Goal: Check status

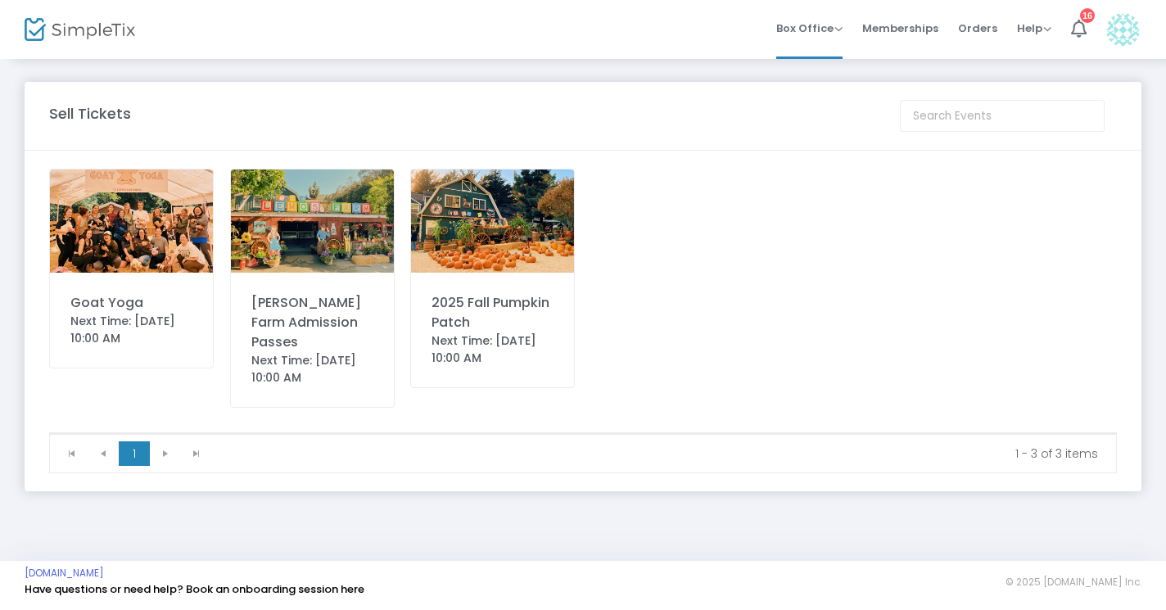
click at [132, 295] on div "Goat Yoga" at bounding box center [131, 303] width 122 height 20
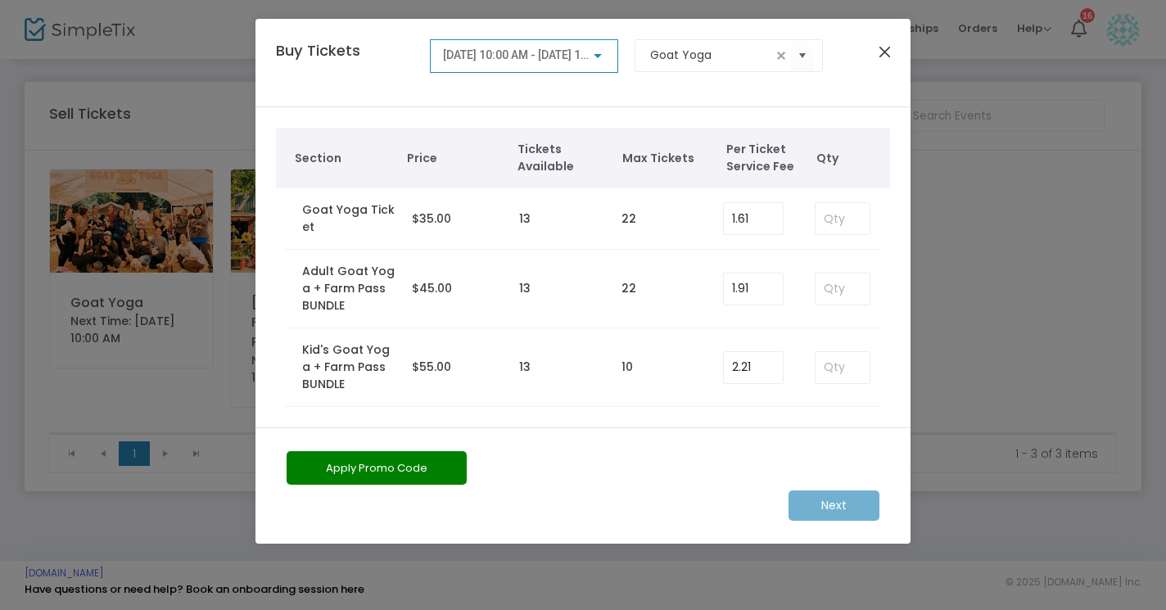
click at [887, 54] on button "Close" at bounding box center [884, 51] width 21 height 21
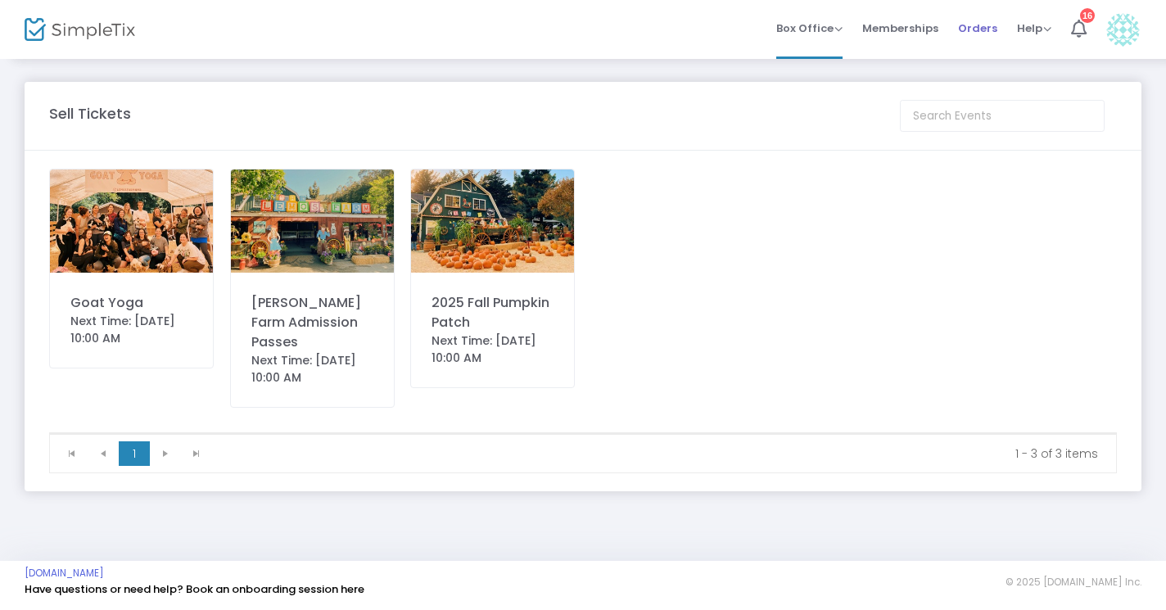
click at [971, 19] on span "Orders" at bounding box center [977, 28] width 39 height 42
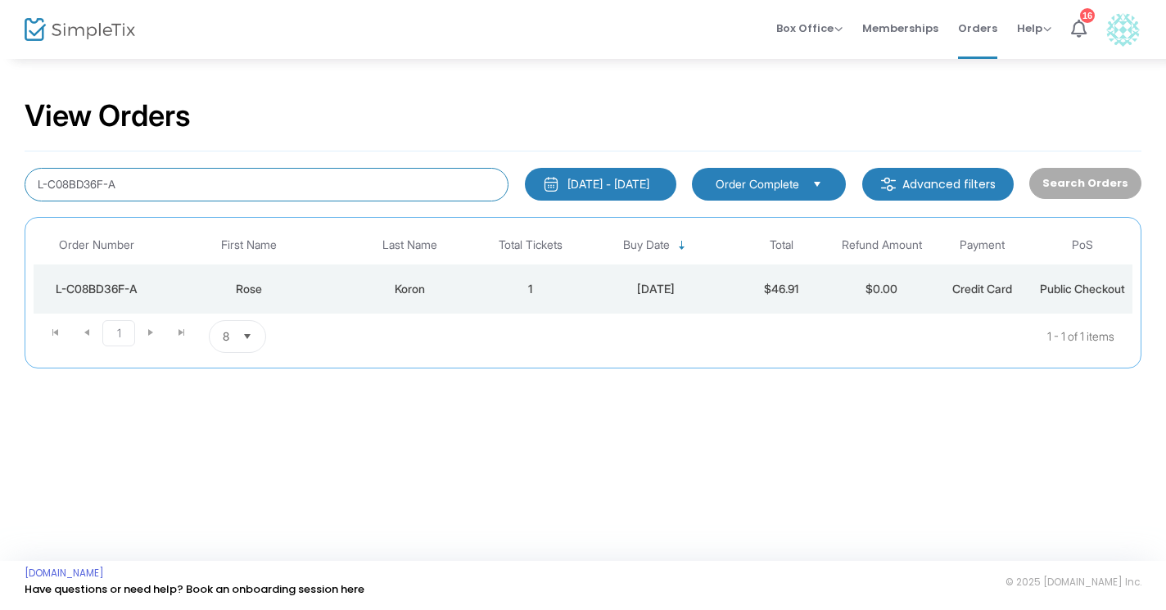
click at [246, 179] on input "L-C08BD36F-A" at bounding box center [267, 185] width 484 height 34
paste input "[PERSON_NAME]"
type input "[PERSON_NAME]"
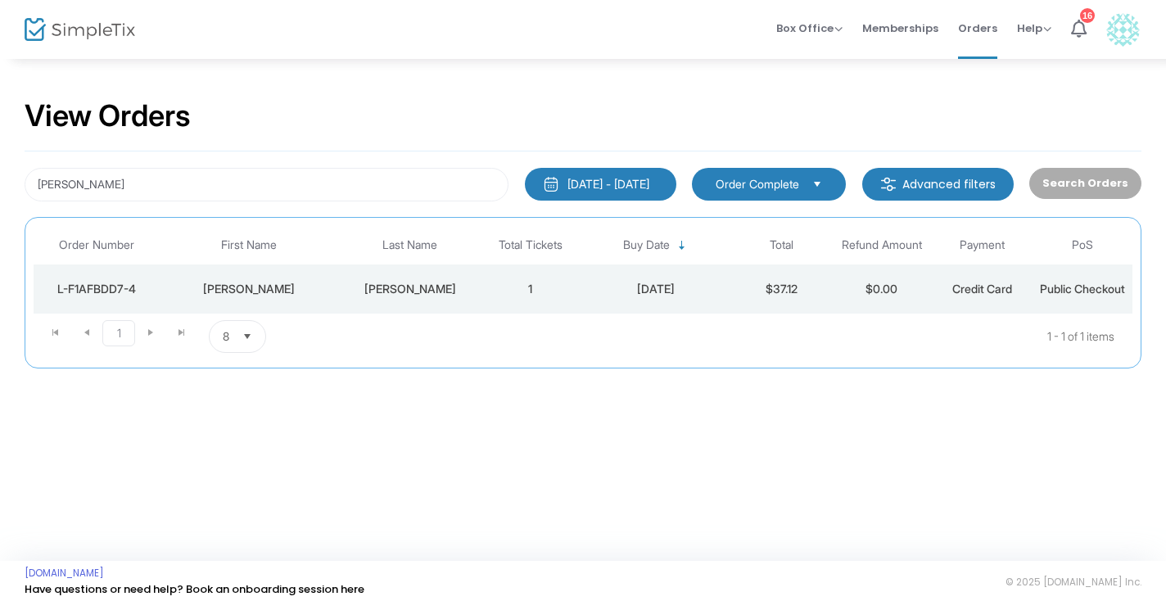
click at [413, 283] on div "[PERSON_NAME]" at bounding box center [410, 289] width 133 height 16
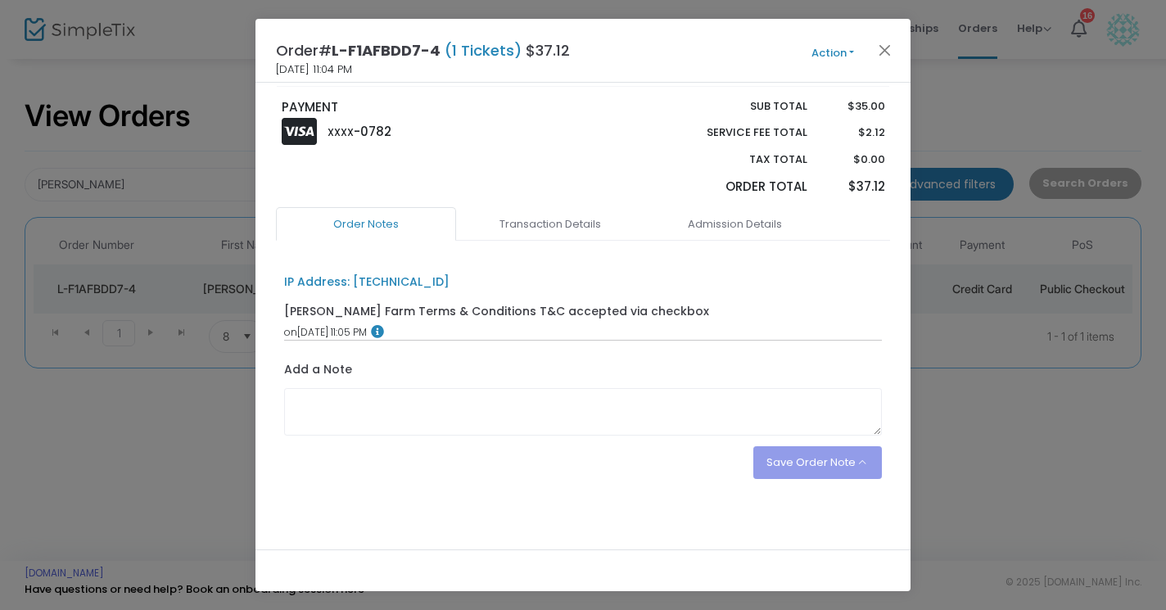
scroll to position [242, 0]
click at [732, 228] on link "Admission Details" at bounding box center [734, 226] width 180 height 34
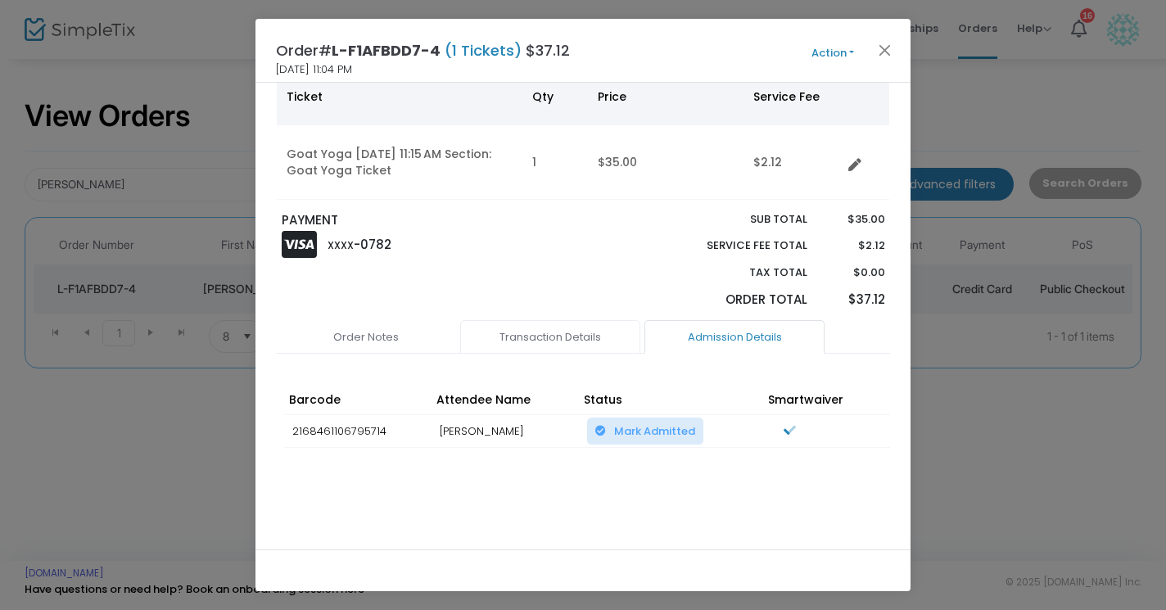
click at [562, 328] on link "Transaction Details" at bounding box center [550, 337] width 180 height 34
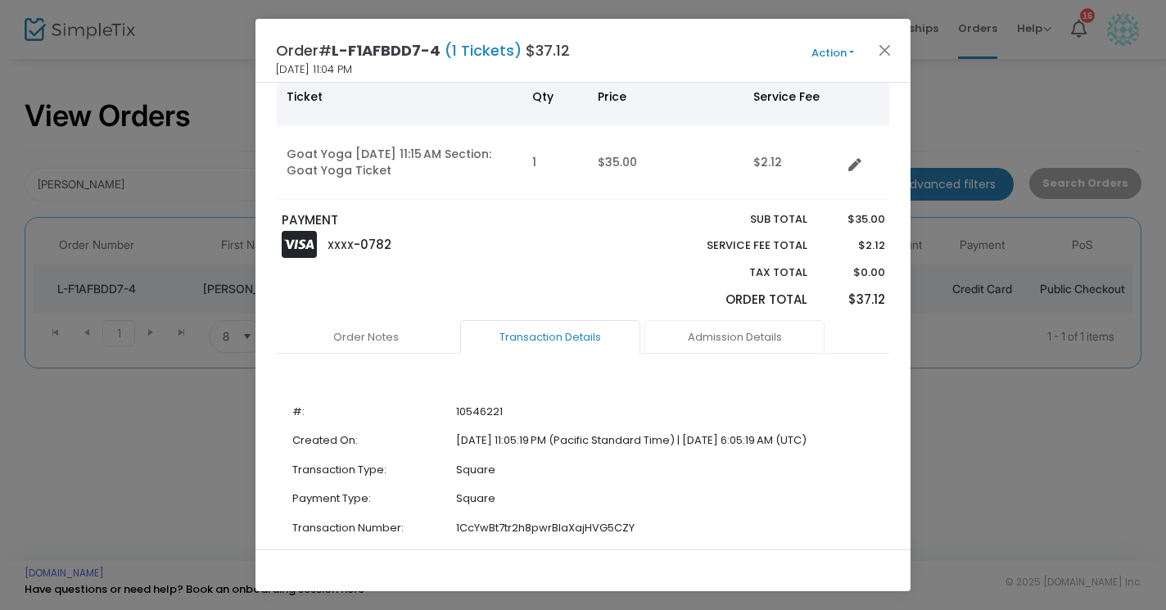
click at [706, 344] on link "Admission Details" at bounding box center [734, 337] width 180 height 34
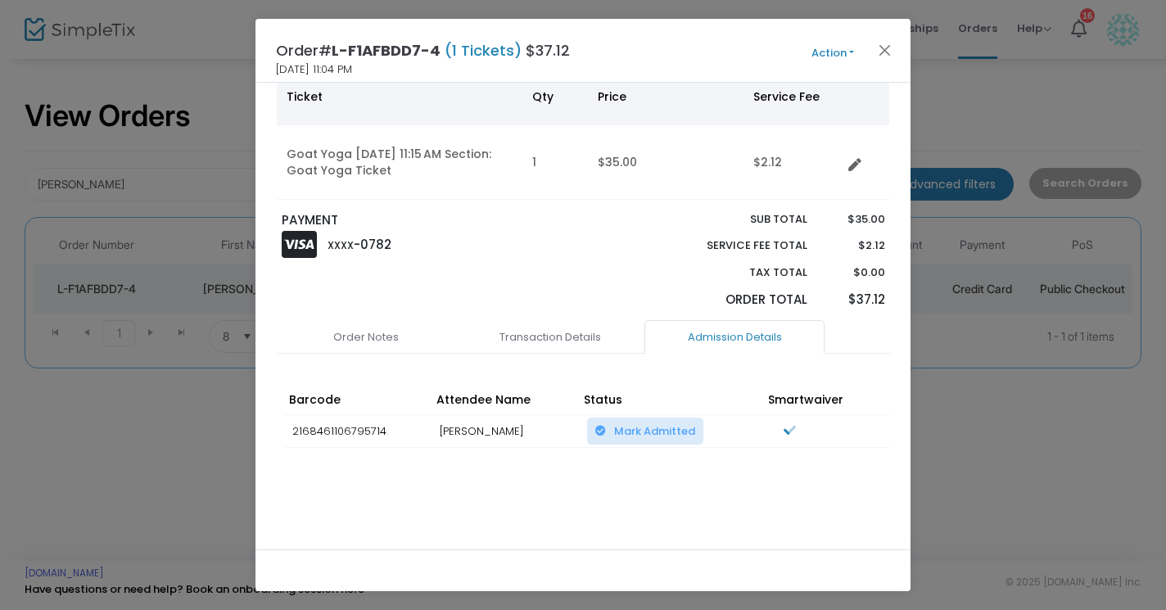
click at [216, 38] on ngb-modal-window "Order# L-F1AFBDD7-4 (1 Tickets) $37.12 [DATE] 11:04 PM Action Mark Admitted Edi…" at bounding box center [583, 305] width 1166 height 610
